Goal: Check status: Check status

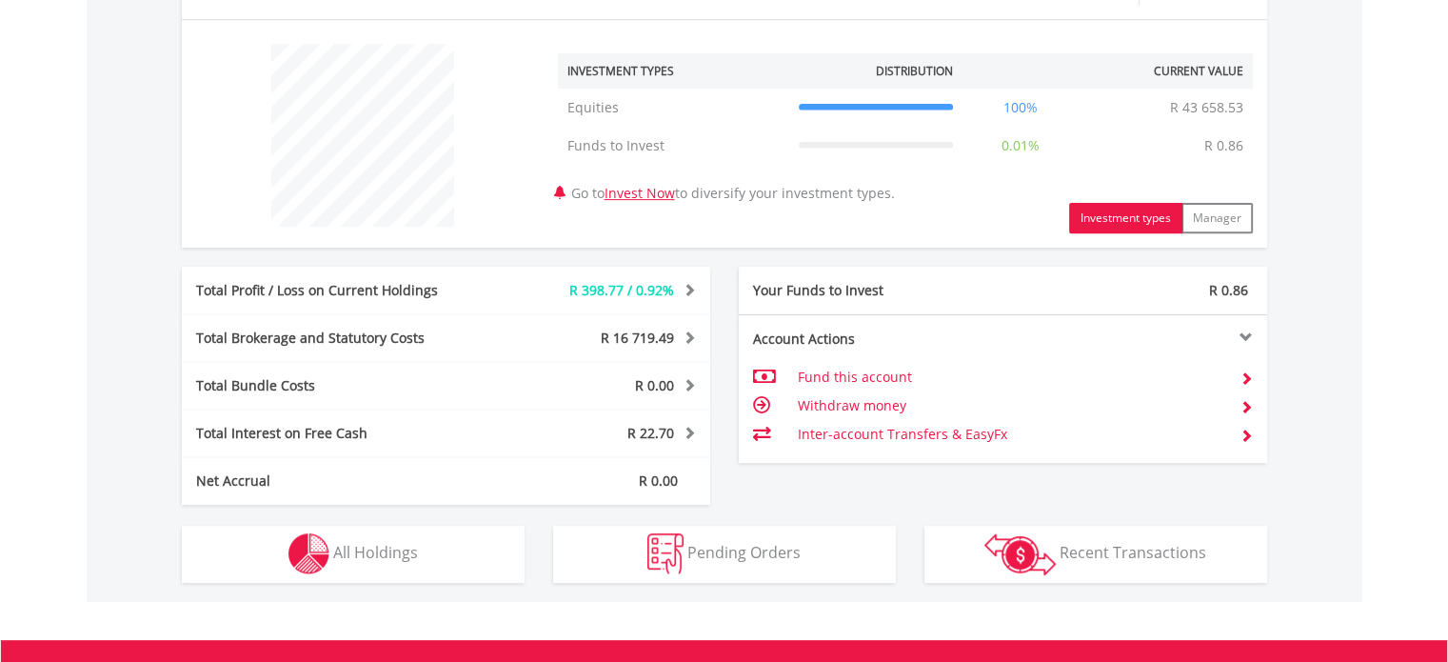
scroll to position [734, 0]
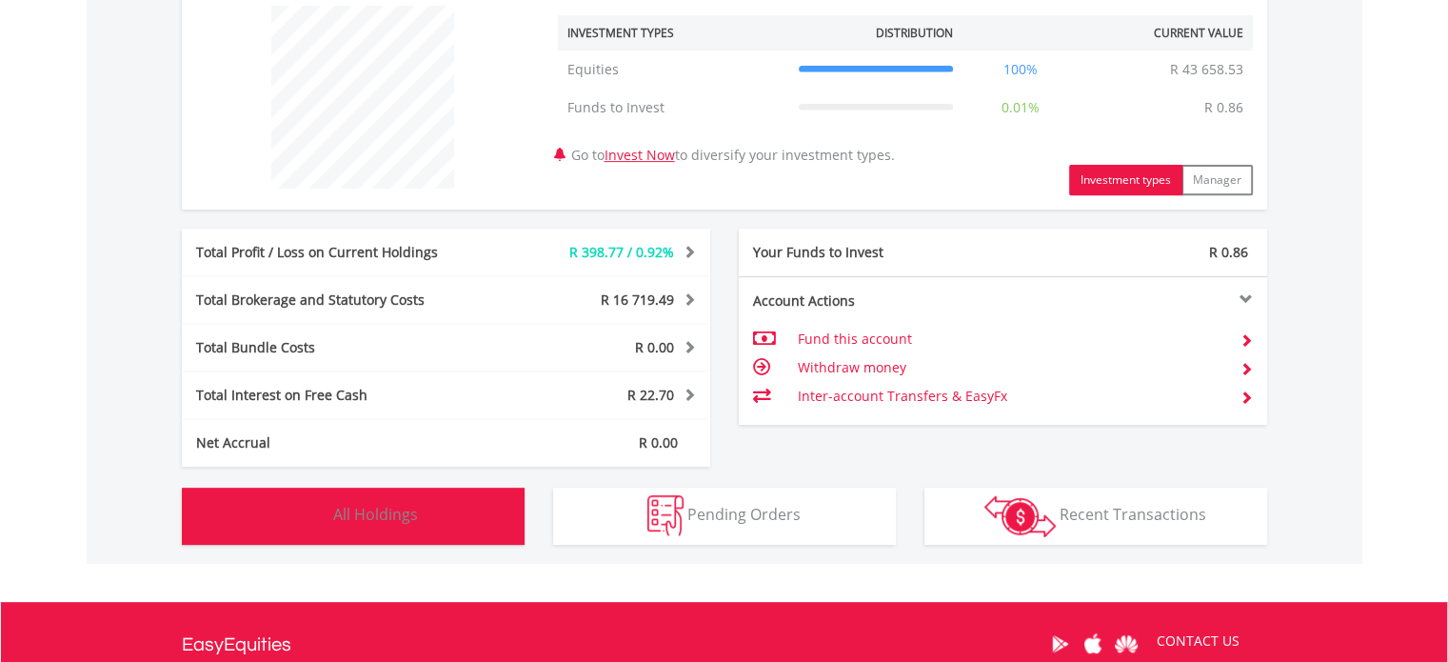
click at [383, 509] on span "All Holdings" at bounding box center [375, 514] width 85 height 21
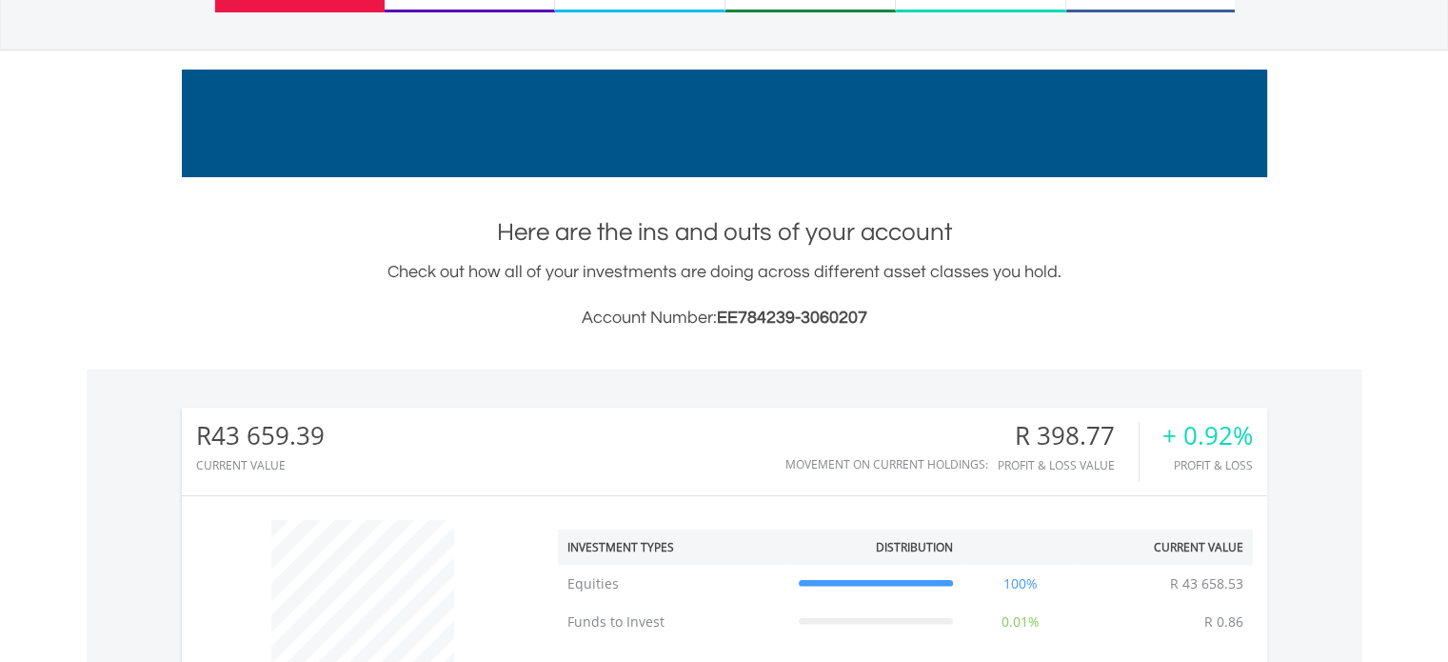
scroll to position [27, 0]
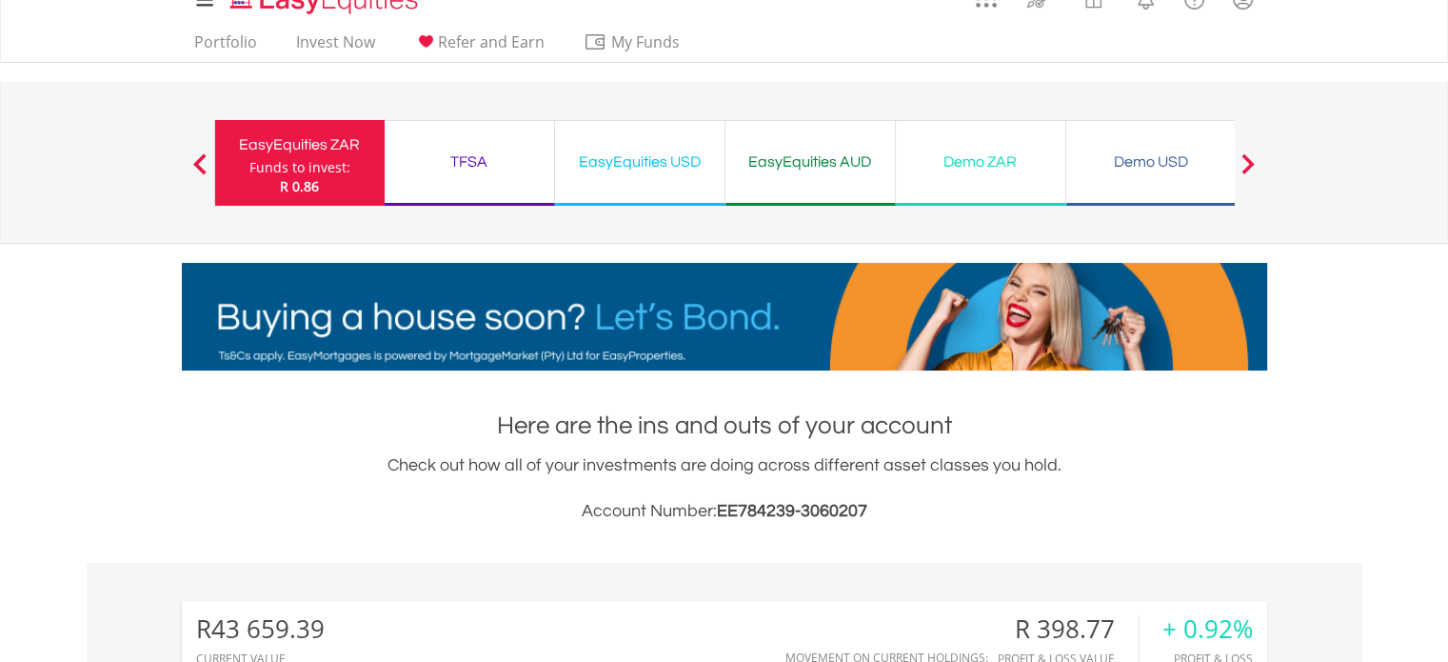
click at [674, 159] on div "EasyEquities USD" at bounding box center [640, 162] width 147 height 27
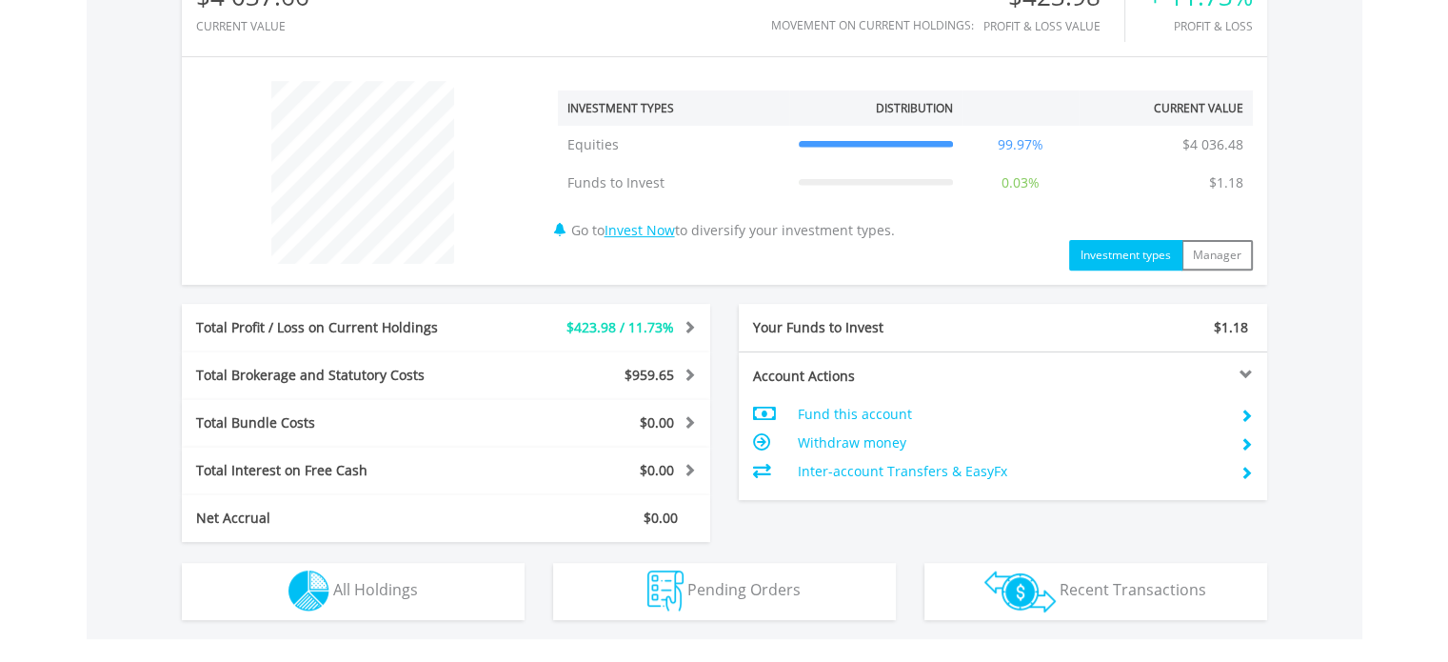
scroll to position [708, 0]
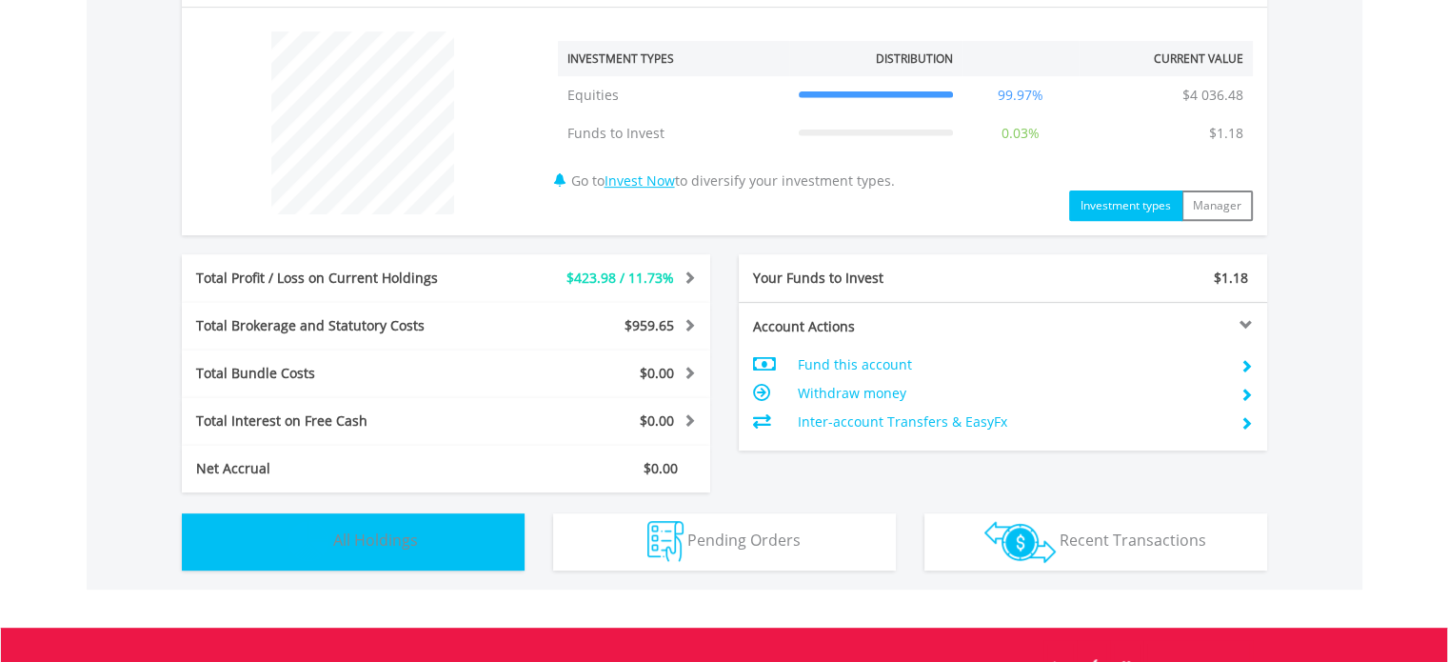
click at [389, 530] on span "All Holdings" at bounding box center [375, 539] width 85 height 21
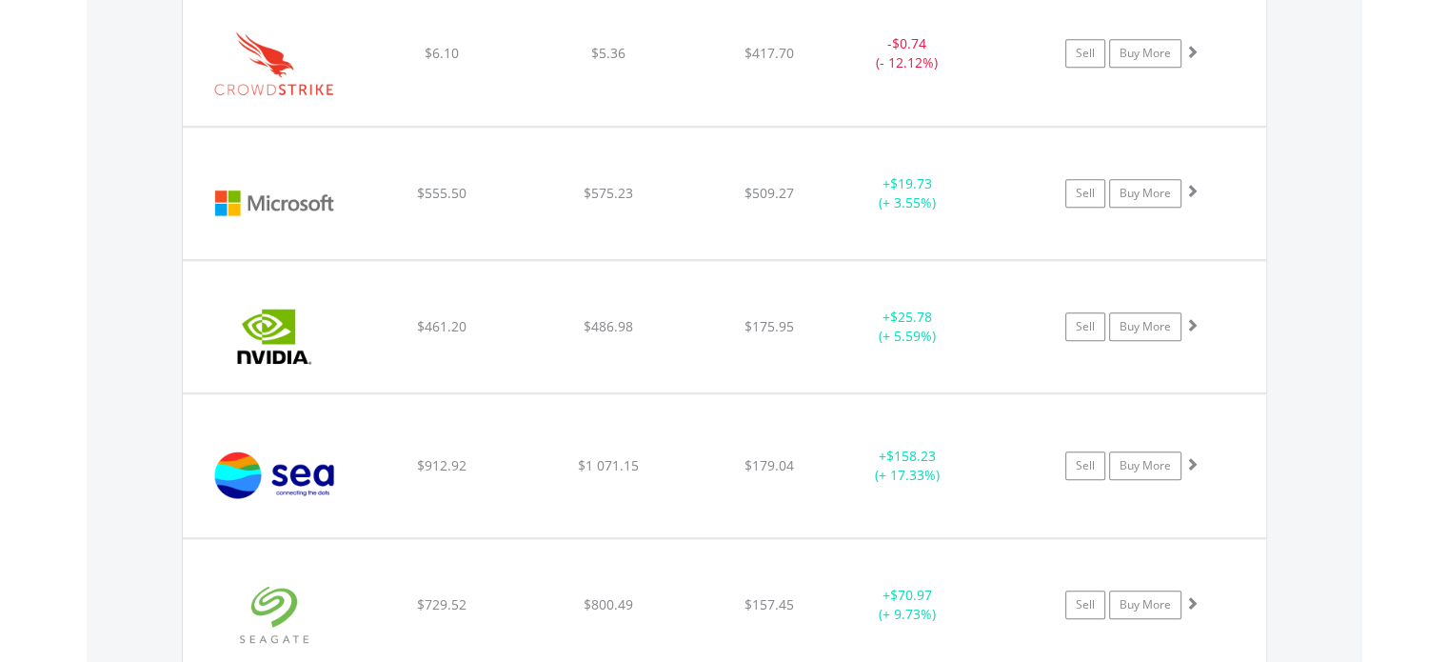
scroll to position [1790, 0]
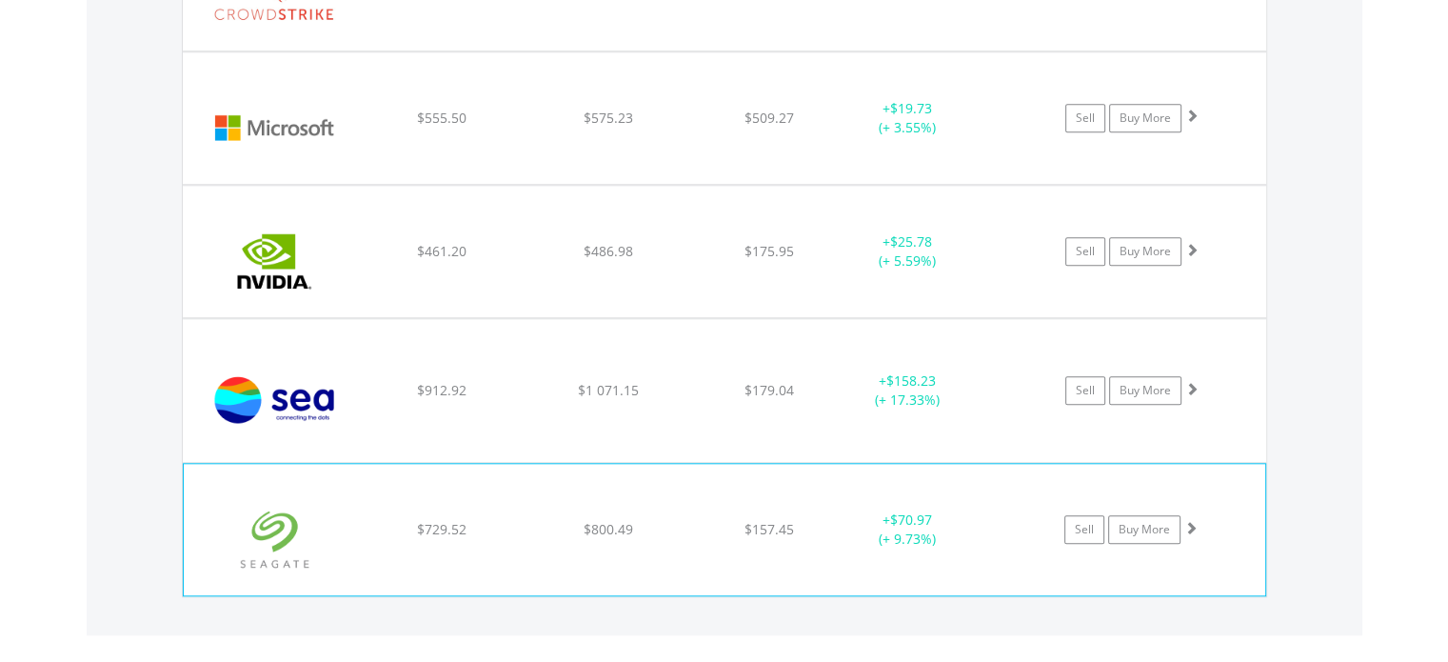
click at [1191, 529] on span at bounding box center [1191, 527] width 13 height 13
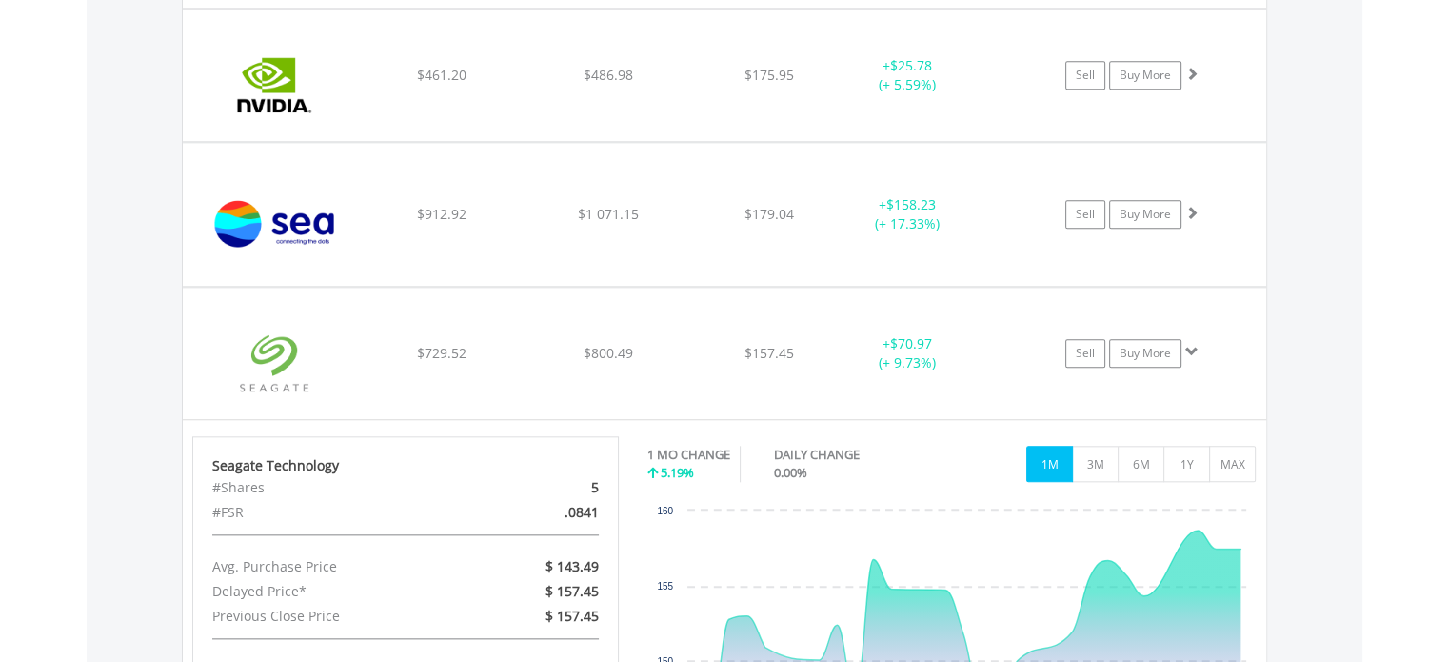
scroll to position [1982, 0]
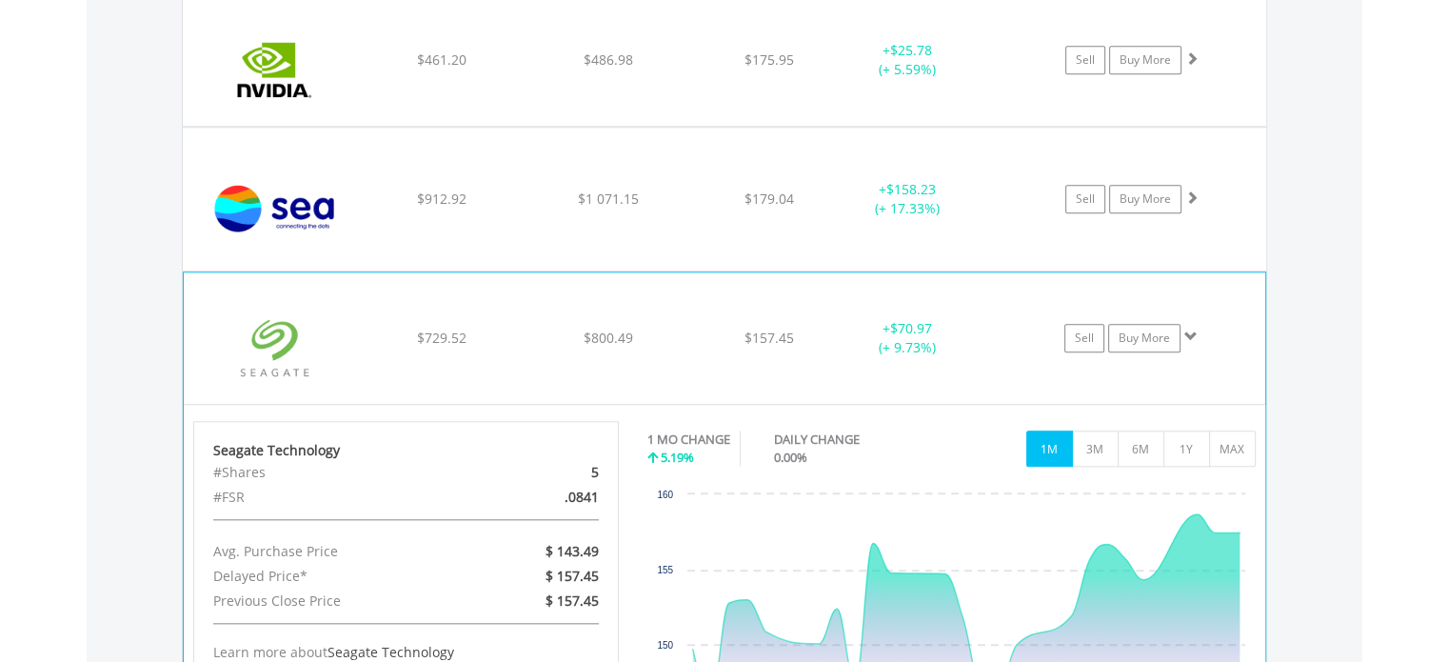
click at [1191, 329] on span at bounding box center [1191, 335] width 13 height 13
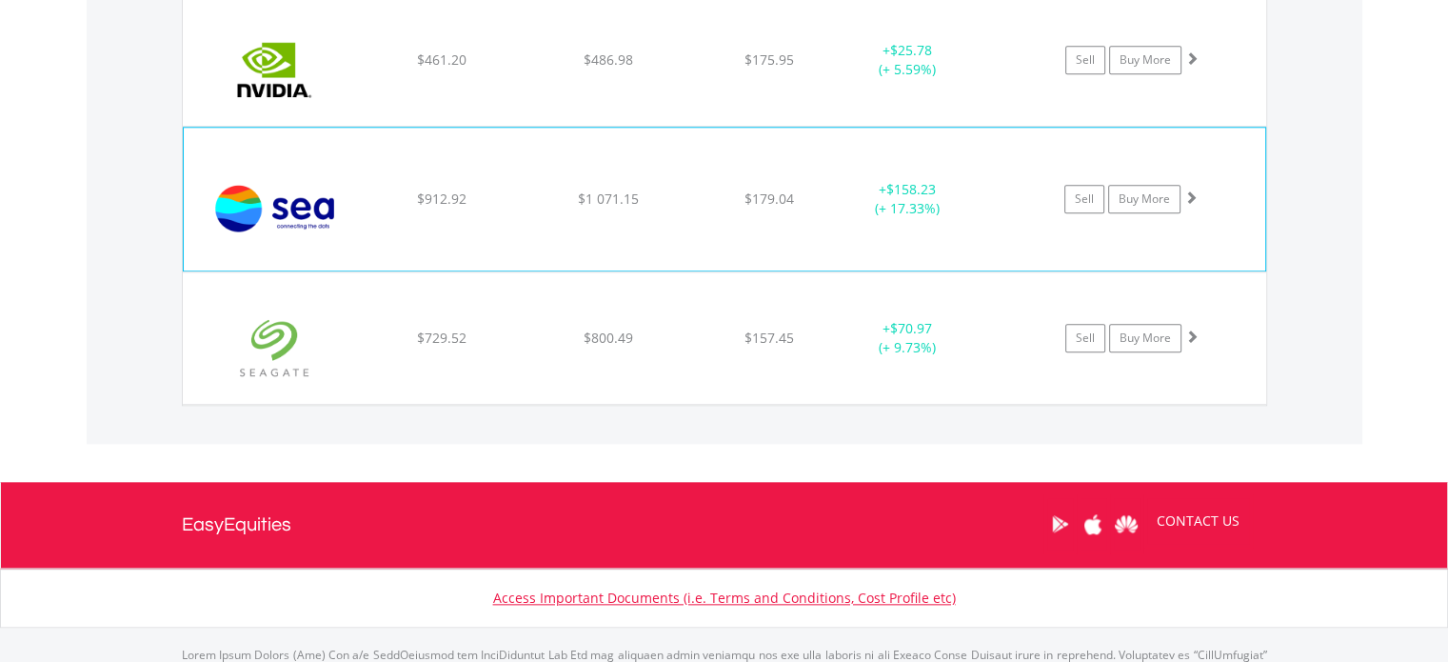
click at [1188, 194] on span at bounding box center [1191, 196] width 13 height 13
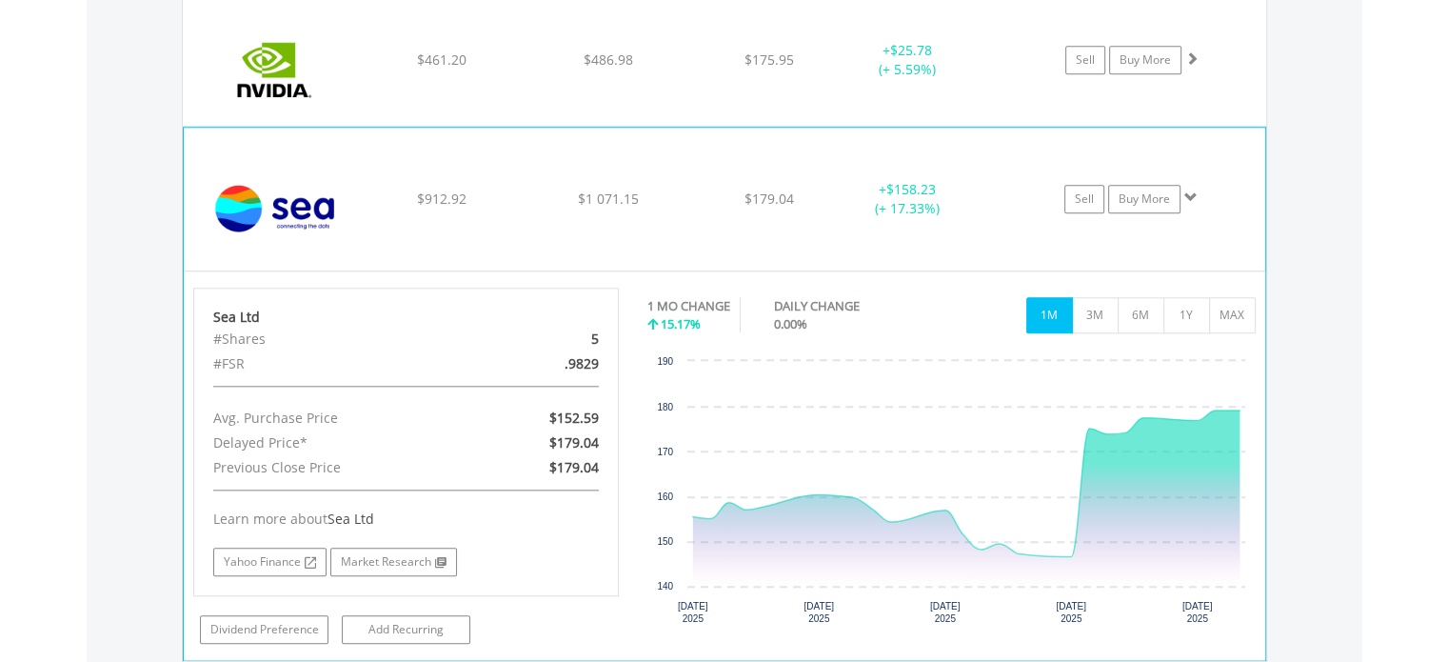
click at [1188, 194] on span at bounding box center [1191, 196] width 13 height 13
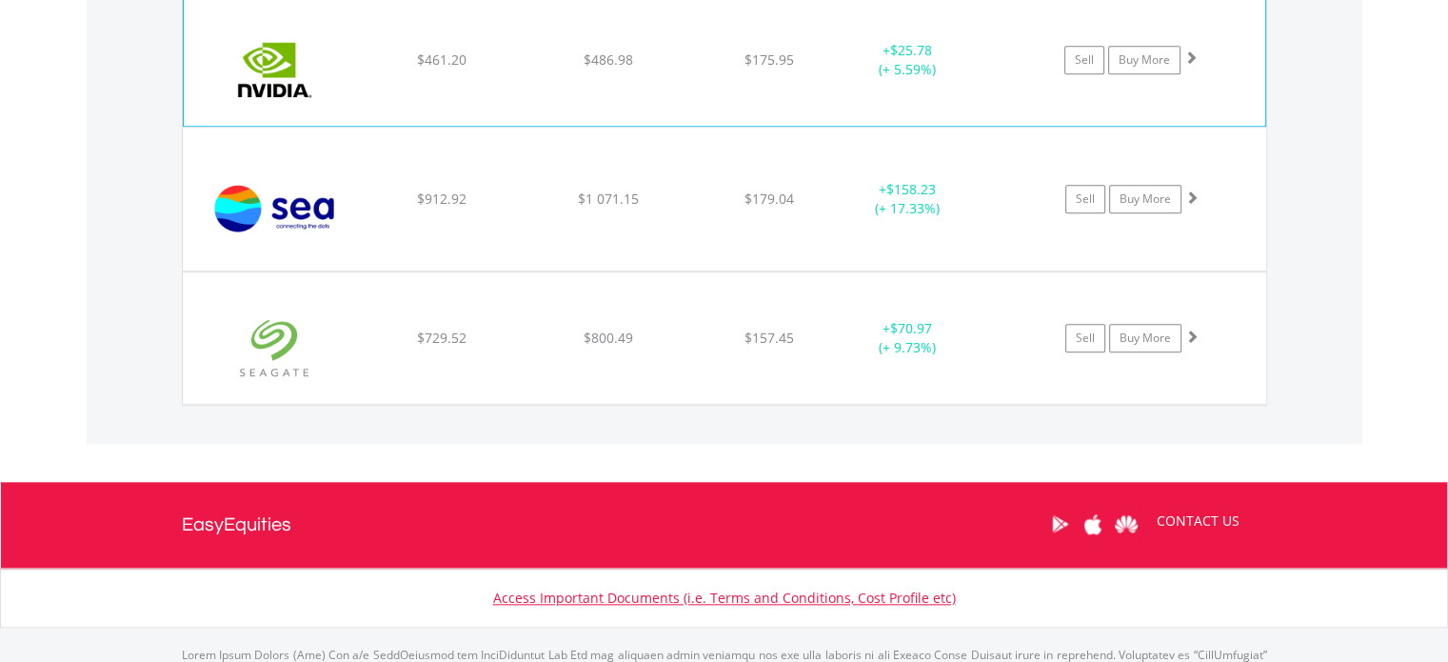
click at [1189, 60] on span at bounding box center [1191, 56] width 13 height 13
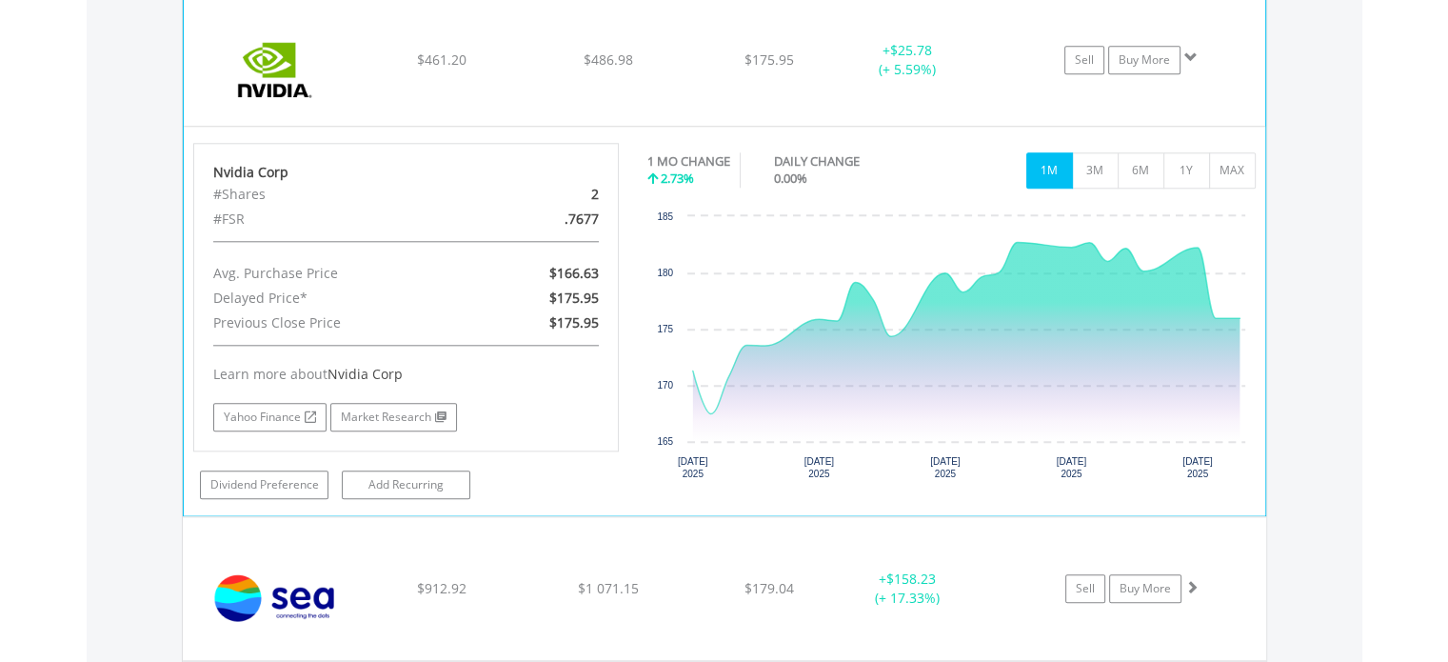
click at [1189, 60] on span at bounding box center [1191, 56] width 13 height 13
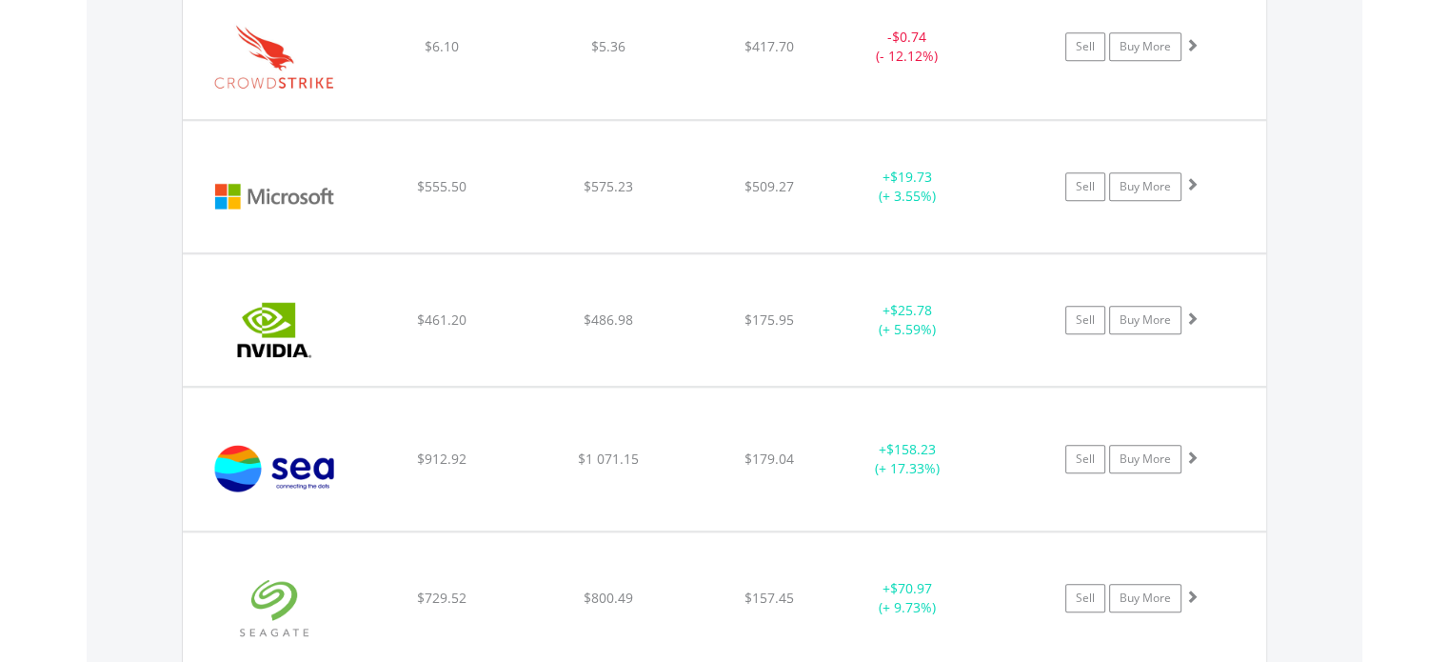
scroll to position [1703, 0]
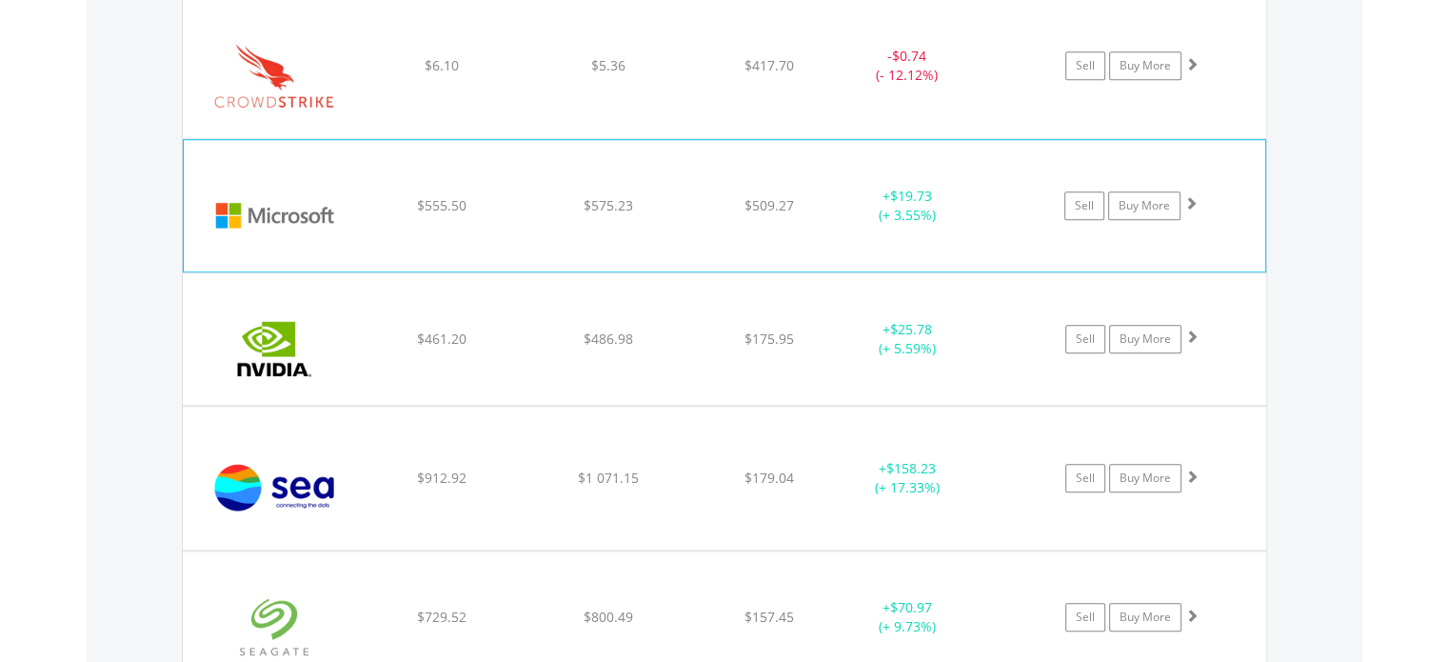
click at [1192, 196] on span at bounding box center [1191, 202] width 13 height 13
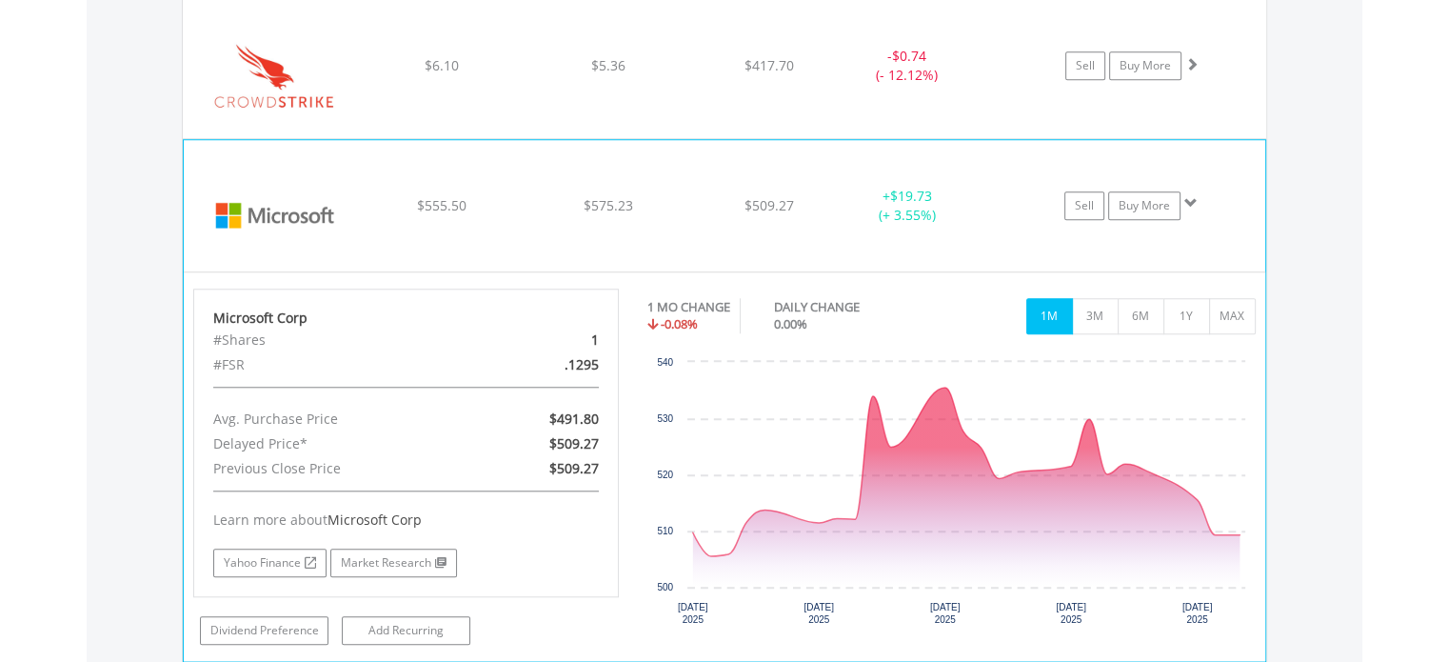
click at [1192, 196] on span at bounding box center [1191, 202] width 13 height 13
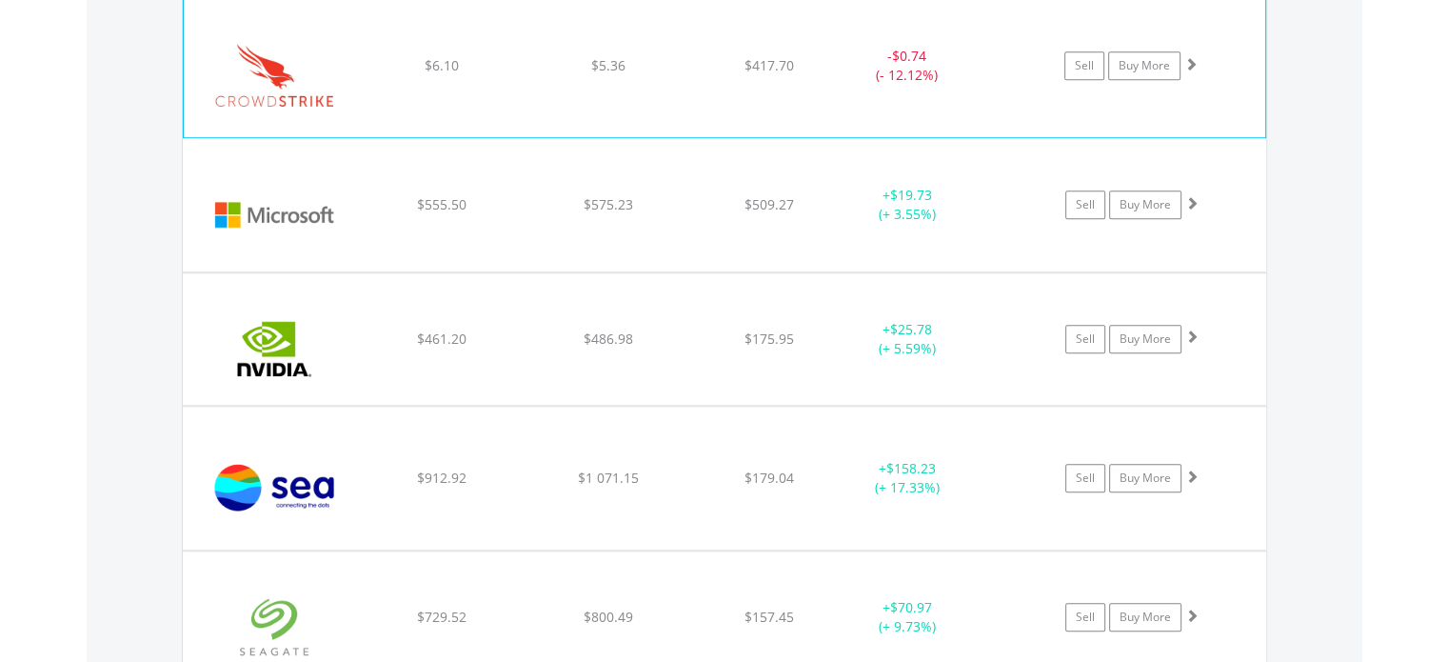
click at [1194, 58] on span at bounding box center [1191, 63] width 13 height 13
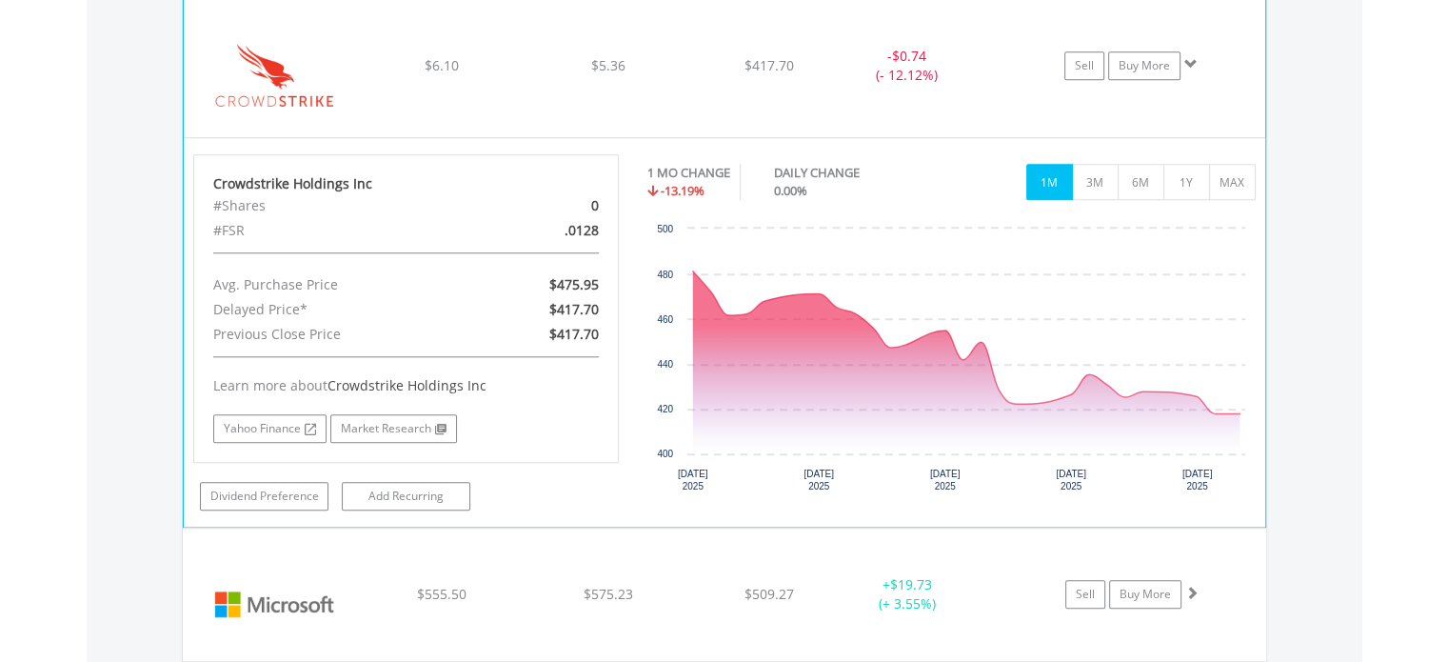
click at [1194, 58] on span at bounding box center [1191, 63] width 13 height 13
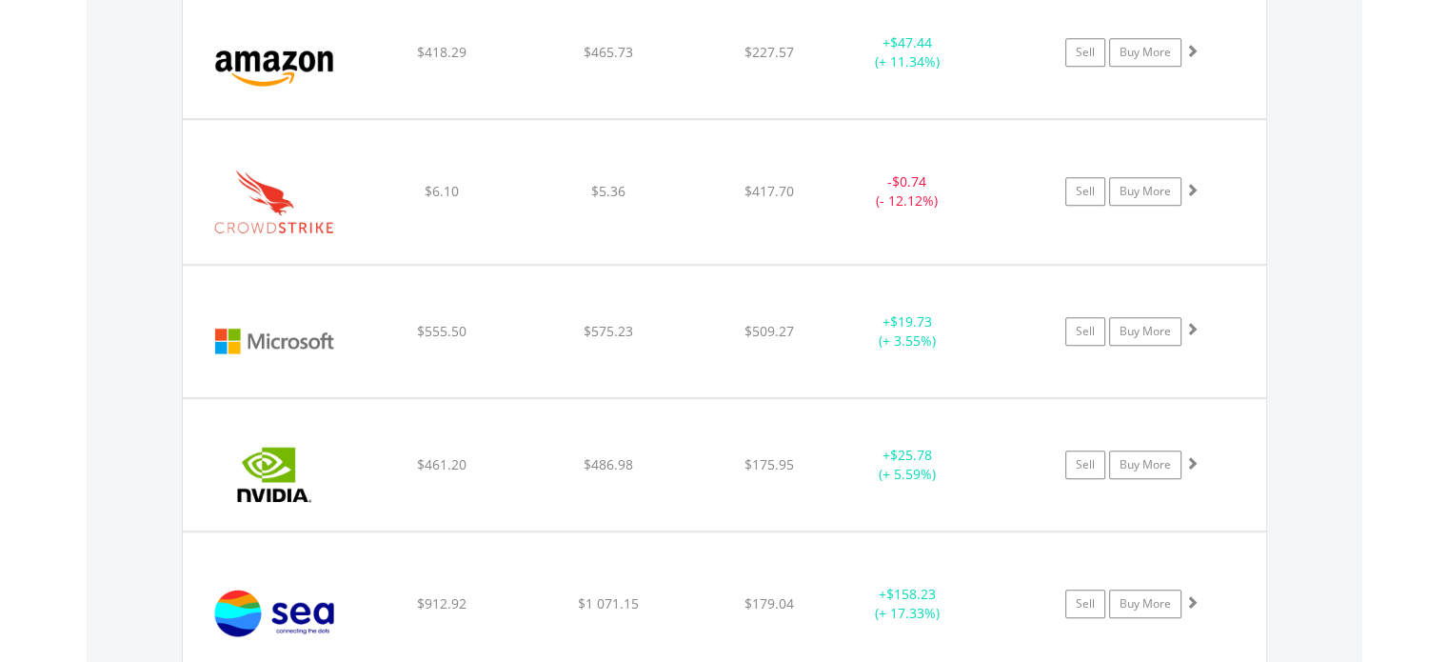
scroll to position [1412, 0]
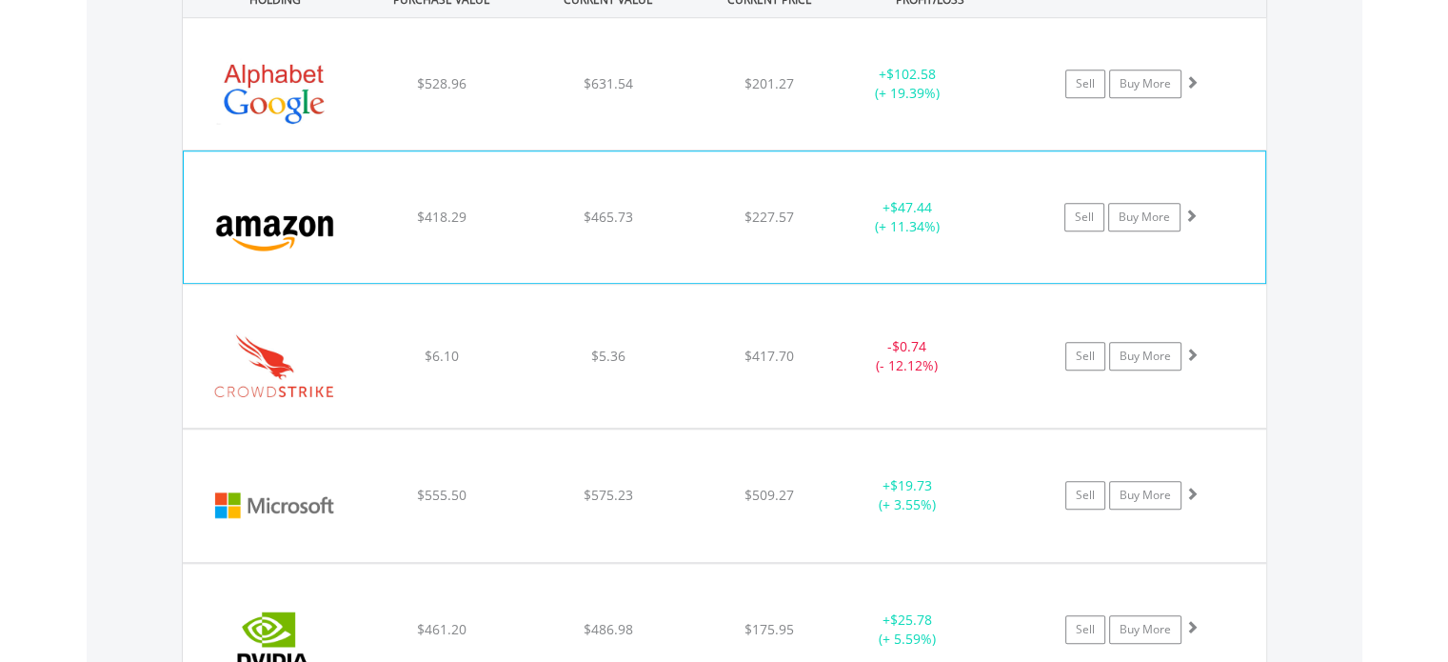
click at [1189, 209] on span at bounding box center [1191, 215] width 13 height 13
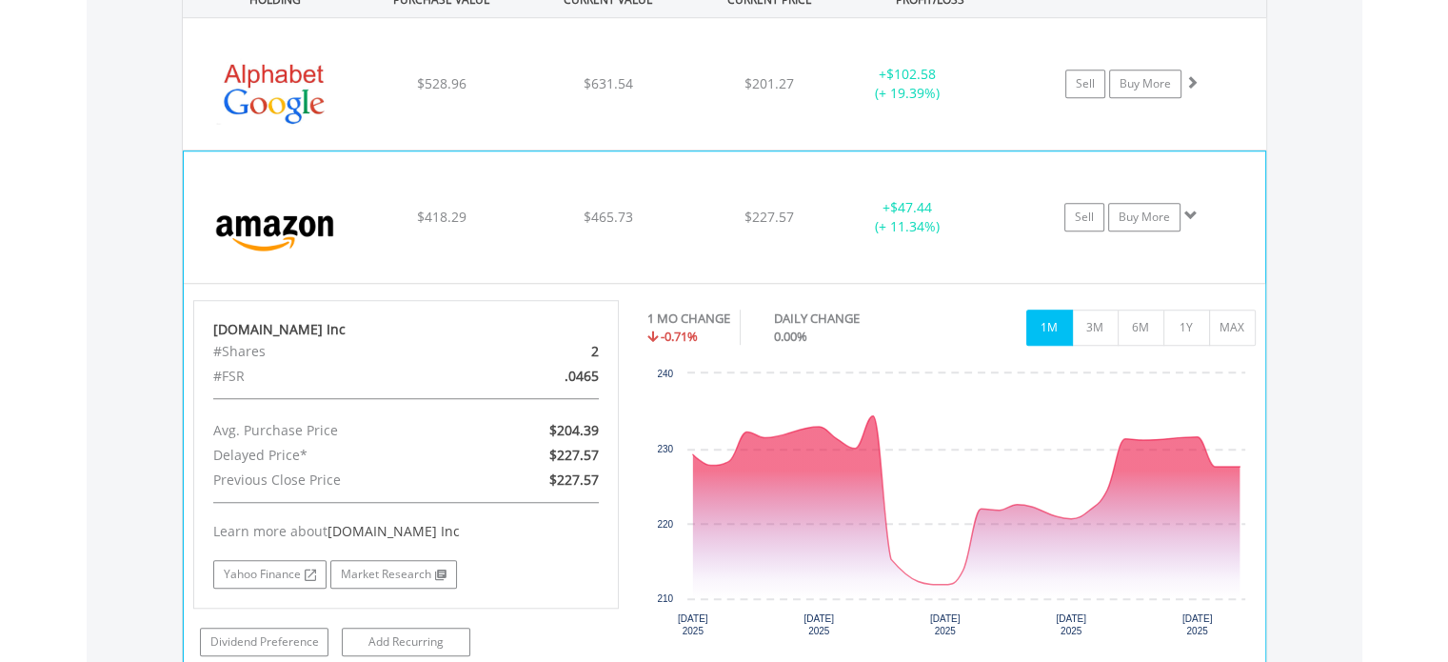
click at [1189, 209] on span at bounding box center [1191, 215] width 13 height 13
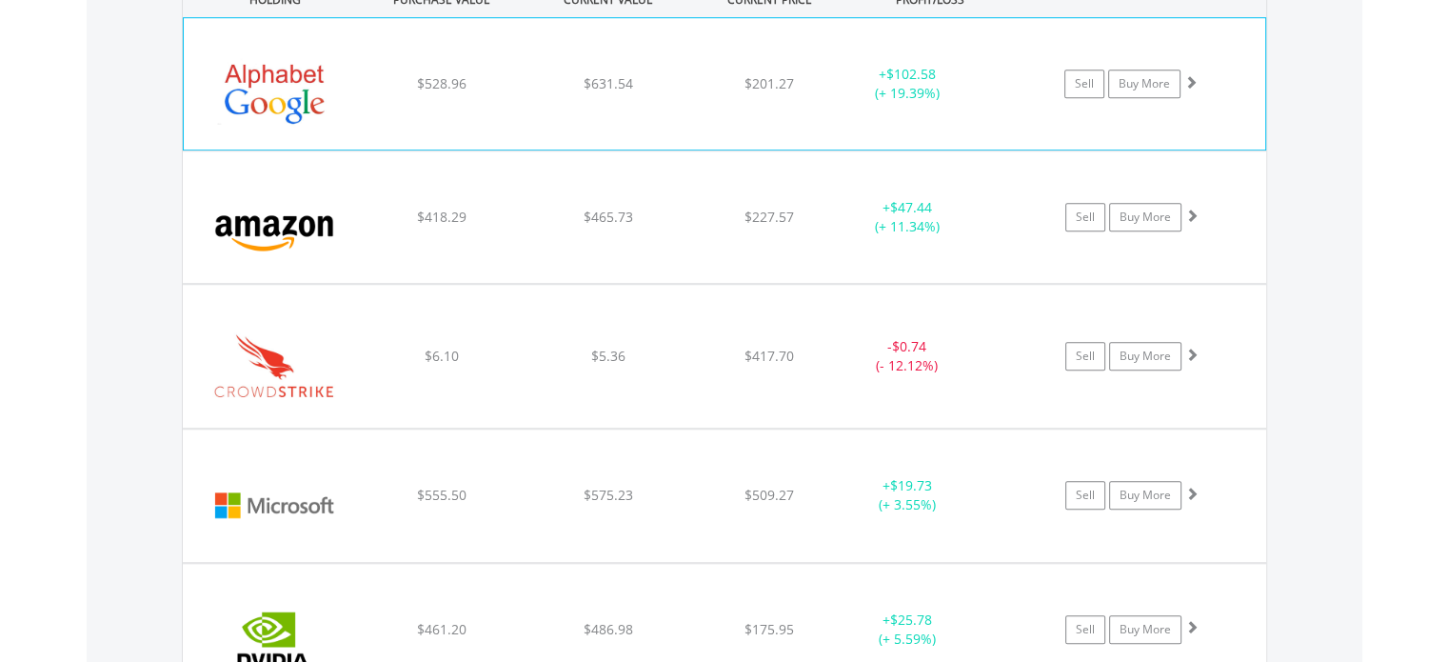
click at [1191, 83] on span at bounding box center [1191, 81] width 13 height 13
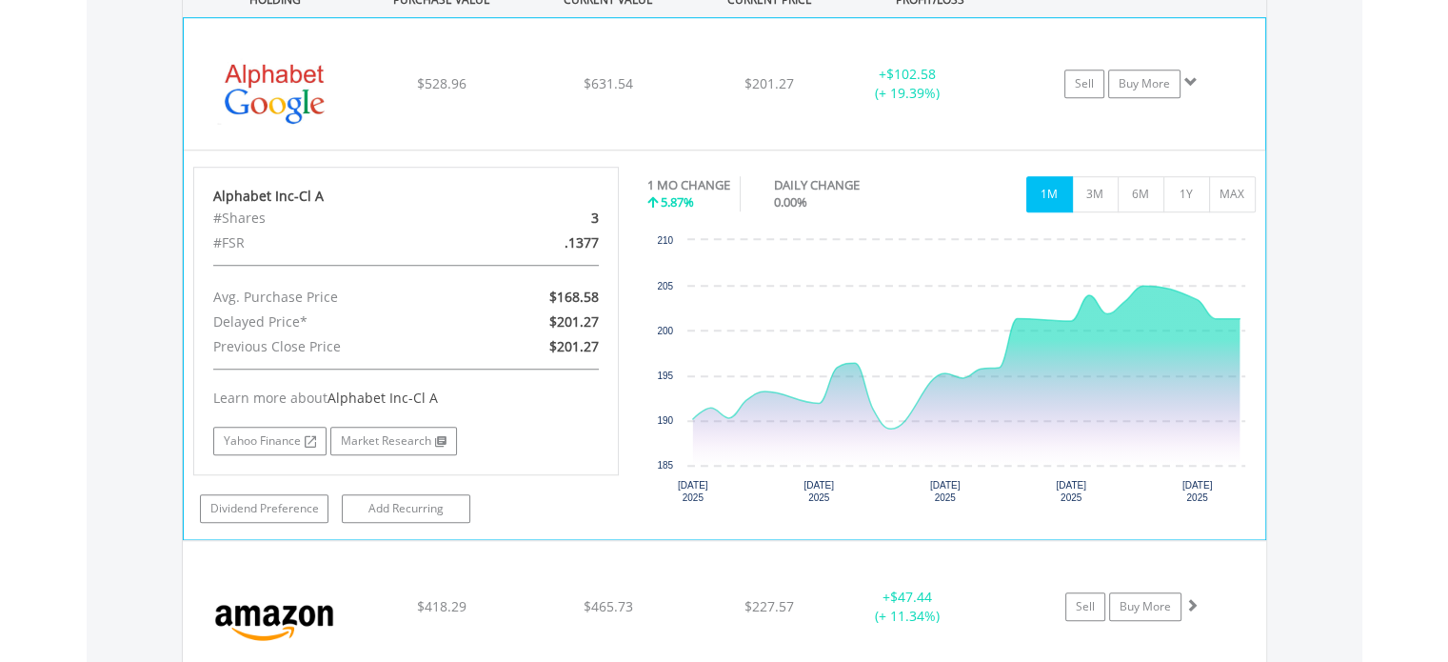
click at [1191, 83] on span at bounding box center [1191, 81] width 13 height 13
